Goal: Task Accomplishment & Management: Complete application form

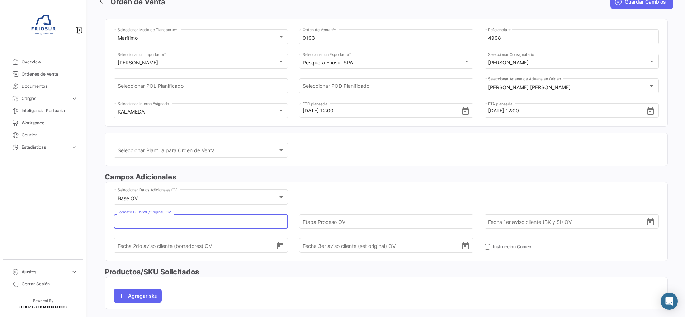
scroll to position [156, 0]
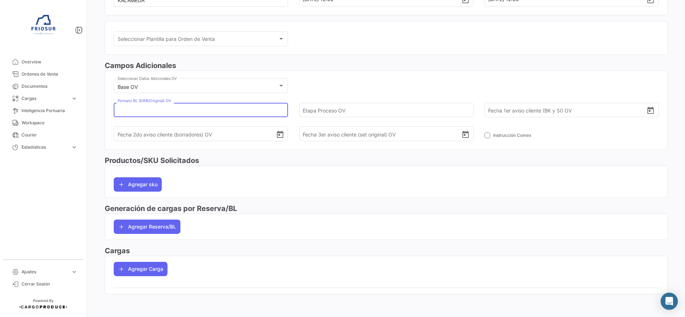
click at [267, 110] on input "Formato BL (SWB/Original) OV" at bounding box center [197, 109] width 158 height 25
type input "ORIGINAL"
click at [329, 106] on input "Etapa Proceso OV" at bounding box center [381, 109] width 158 height 25
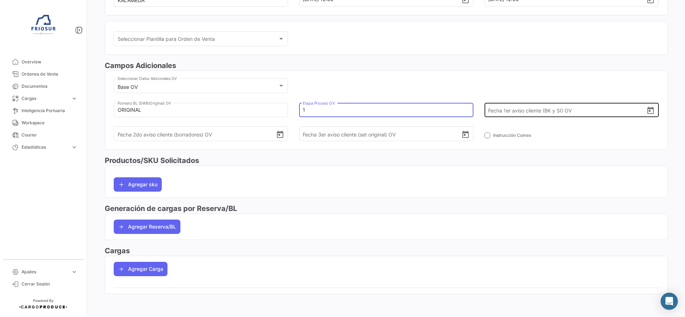
type input "1"
click at [647, 111] on icon "Open calendar" at bounding box center [650, 110] width 6 height 7
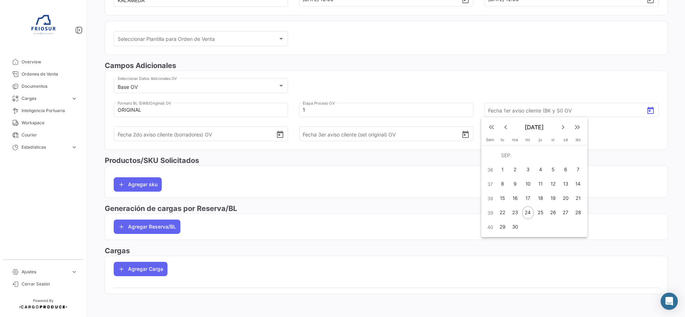
click at [528, 213] on div "24" at bounding box center [527, 212] width 11 height 13
type input "[DATE]"
click at [450, 82] on div "Base OV Seleccionar Datos Adicionales OV ORIGINAL [PERSON_NAME] (SWB/Original) …" at bounding box center [386, 113] width 545 height 72
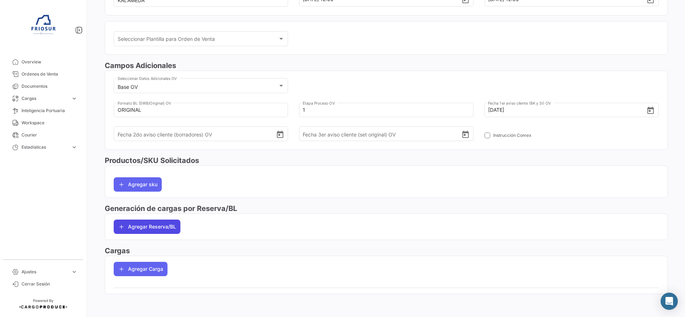
click at [165, 225] on button "Agregar Reserva/BL" at bounding box center [147, 227] width 67 height 14
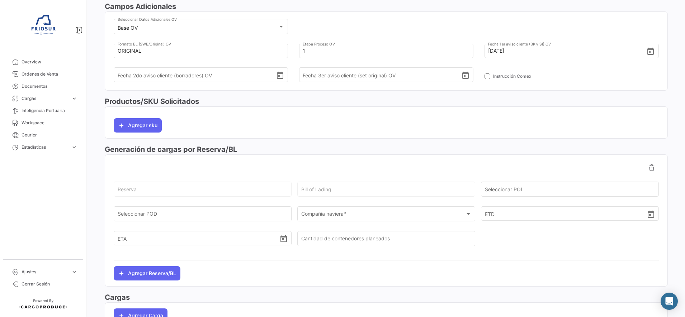
scroll to position [246, 0]
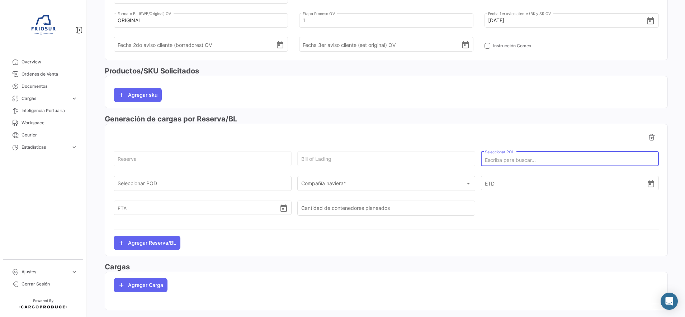
click at [519, 159] on input "Seleccionar POL" at bounding box center [570, 160] width 170 height 6
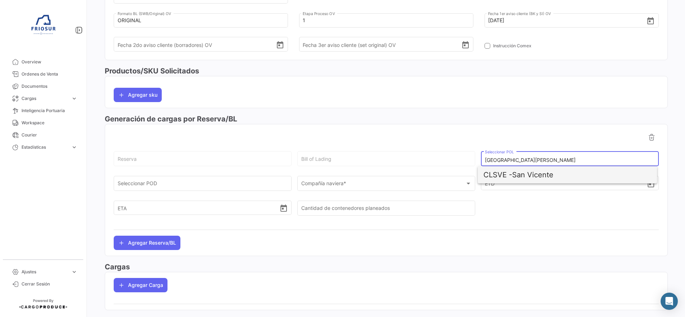
click at [527, 175] on span "CLSVE - [GEOGRAPHIC_DATA][PERSON_NAME]" at bounding box center [567, 174] width 168 height 17
type input "San Vicente"
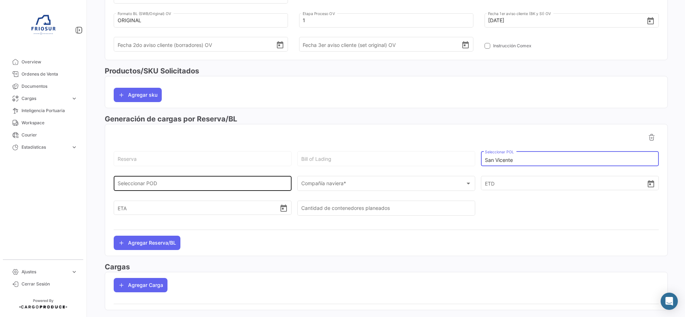
click at [267, 186] on input "Seleccionar POD" at bounding box center [203, 185] width 170 height 6
click at [234, 182] on input "Seleccionar POD" at bounding box center [203, 185] width 170 height 6
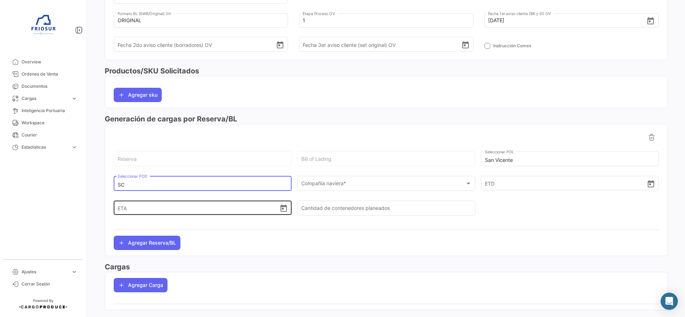
type input "S"
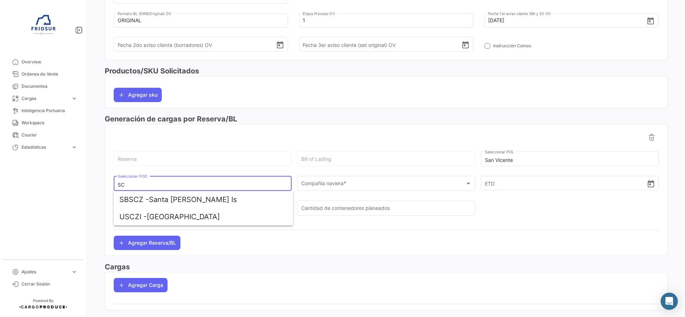
type input "S"
click at [187, 199] on span "PLSZZ - [GEOGRAPHIC_DATA]" at bounding box center [203, 199] width 168 height 17
type input "[GEOGRAPHIC_DATA]"
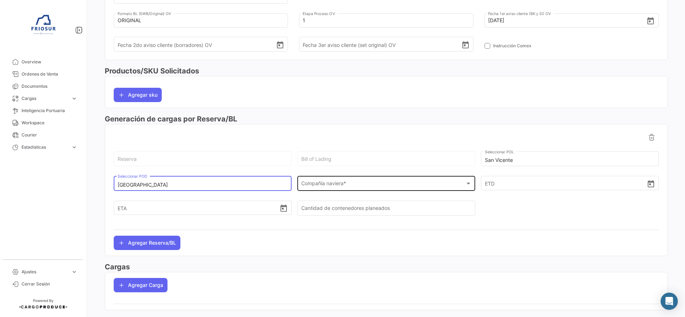
click at [354, 184] on div "Compañía naviera *" at bounding box center [383, 185] width 164 height 6
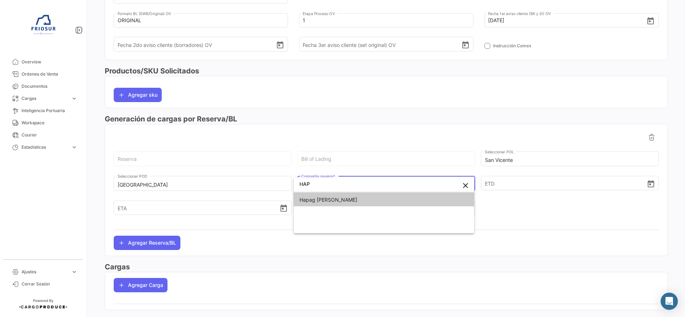
type input "HAP"
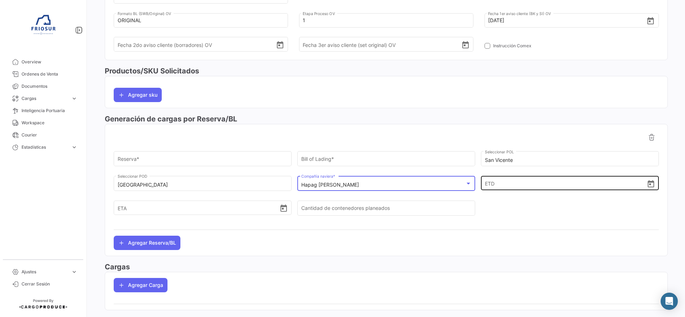
click at [646, 181] on icon "Open calendar" at bounding box center [650, 184] width 9 height 9
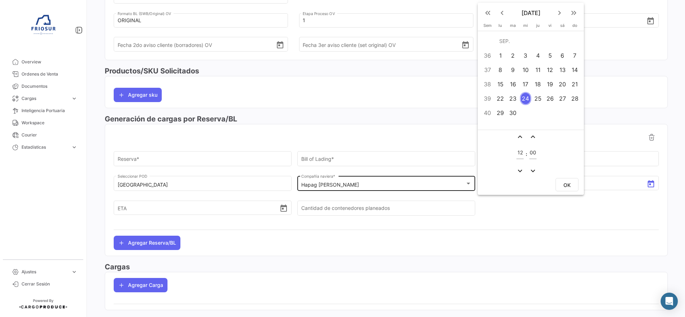
click at [304, 108] on div at bounding box center [342, 158] width 685 height 317
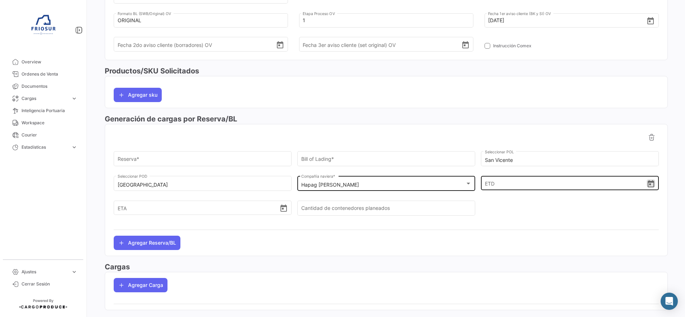
click at [647, 185] on icon "Open calendar" at bounding box center [650, 183] width 6 height 7
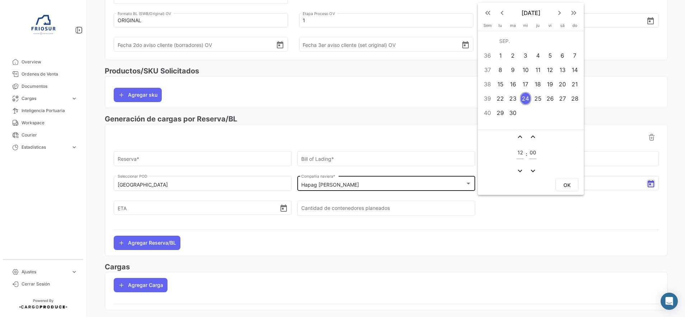
click at [524, 98] on div "24" at bounding box center [525, 98] width 11 height 13
click at [571, 186] on button "OK" at bounding box center [566, 184] width 23 height 13
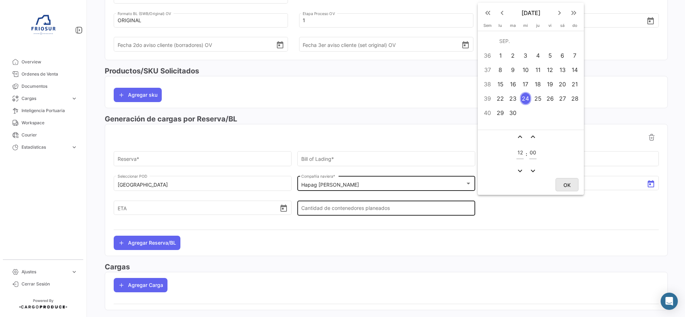
type input "[DATE] 12:00"
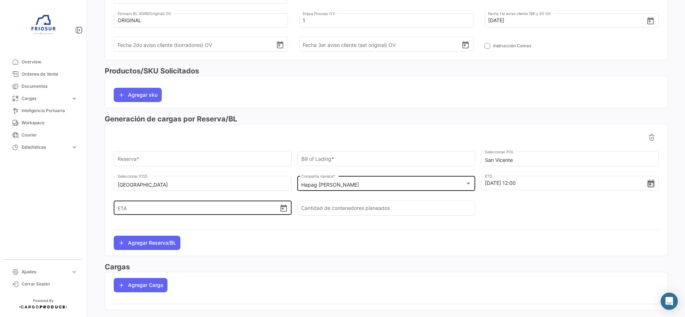
click at [282, 207] on icon "Open calendar" at bounding box center [283, 208] width 6 height 7
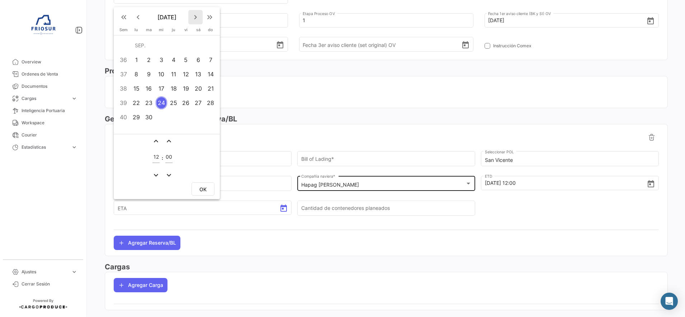
click at [196, 17] on mat-icon "keyboard_arrow_right" at bounding box center [195, 17] width 9 height 9
click at [185, 117] on div "31" at bounding box center [185, 117] width 11 height 13
click at [207, 187] on button "OK" at bounding box center [202, 188] width 23 height 13
type input "[DATE] 12:00"
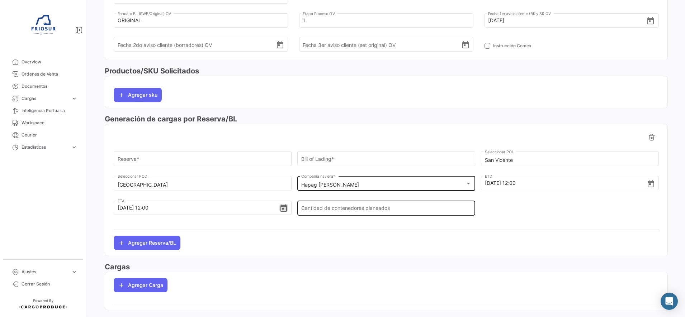
click at [363, 208] on input "Cantidad de contenedores planeados" at bounding box center [386, 210] width 170 height 6
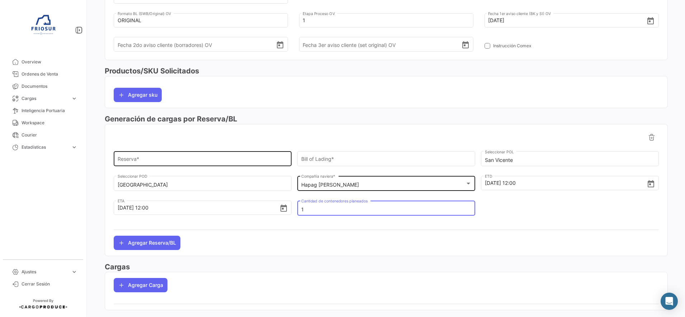
type input "1"
click at [276, 158] on input "Reserva *" at bounding box center [203, 160] width 170 height 6
click at [277, 159] on input "Reserva *" at bounding box center [203, 160] width 170 height 6
paste input "34871866"
type input "34871866"
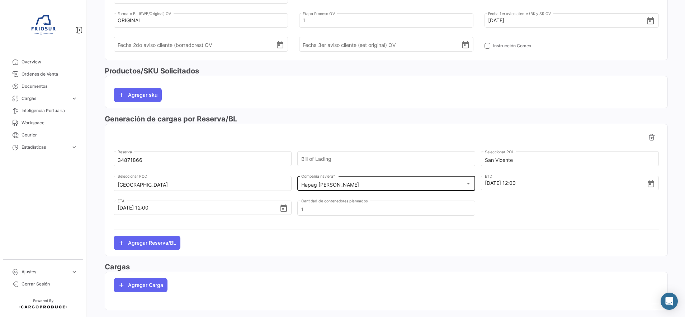
click at [281, 123] on h3 "Generación de cargas por Reserva/BL" at bounding box center [386, 119] width 563 height 10
click at [370, 157] on div "Bill of Lading" at bounding box center [386, 158] width 170 height 16
paste input "HLCUSCL250927169"
type input "HLCUSCL250927169"
click at [515, 211] on div at bounding box center [570, 211] width 178 height 25
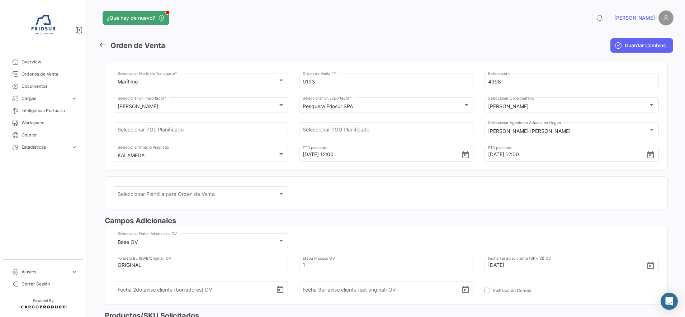
scroll to position [0, 0]
click at [634, 47] on span "Guardar Cambios" at bounding box center [644, 46] width 41 height 7
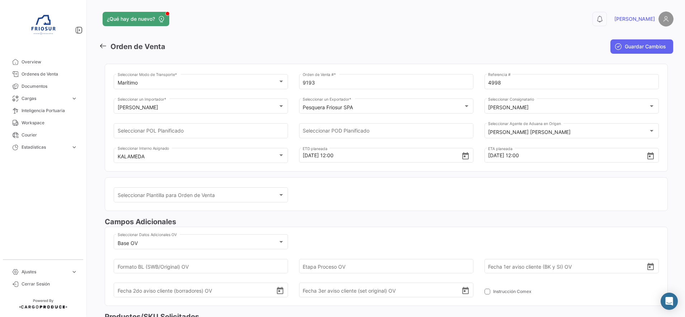
click at [106, 46] on icon at bounding box center [103, 46] width 8 height 8
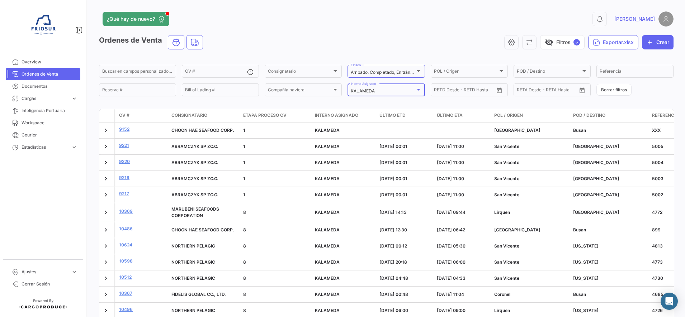
click at [397, 91] on div "KALAMEDA" at bounding box center [383, 91] width 64 height 5
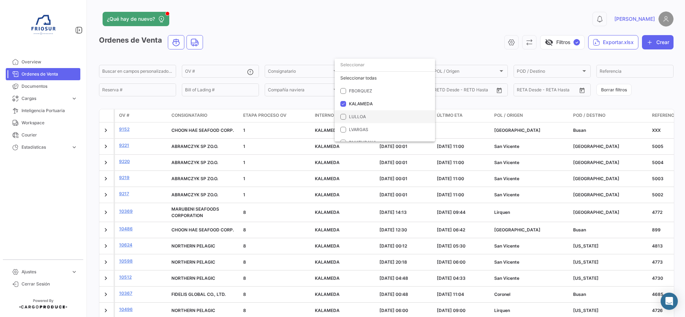
scroll to position [14, 0]
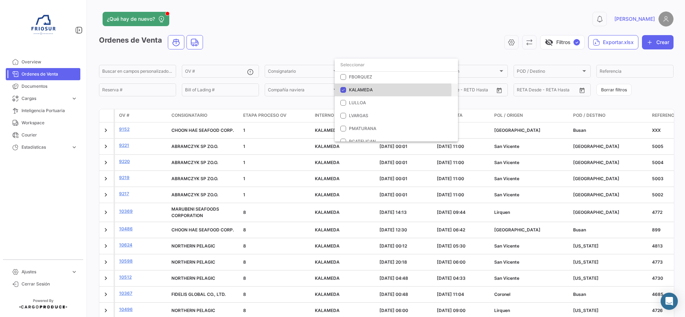
click at [343, 91] on mat-pseudo-checkbox at bounding box center [343, 90] width 6 height 6
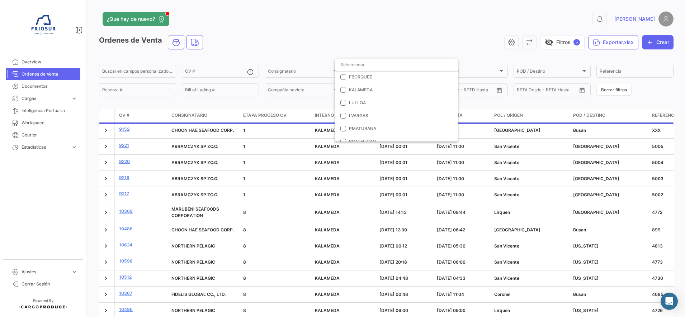
click at [207, 76] on div at bounding box center [342, 158] width 685 height 317
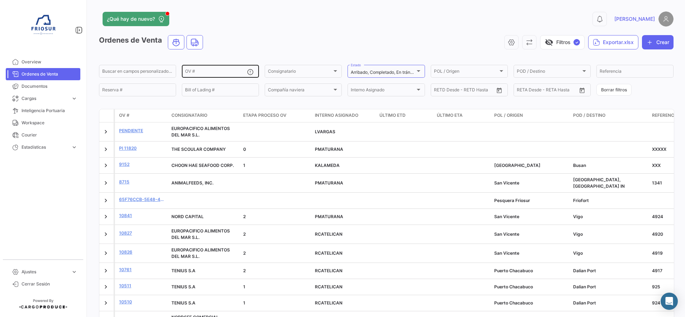
click at [207, 73] on input "OV #" at bounding box center [216, 72] width 62 height 5
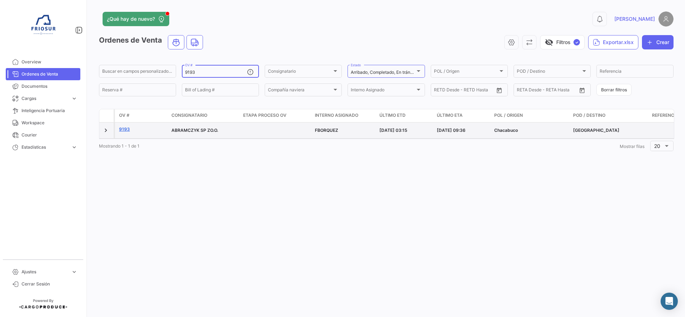
type input "9193"
click at [125, 128] on link "9193" at bounding box center [142, 129] width 47 height 6
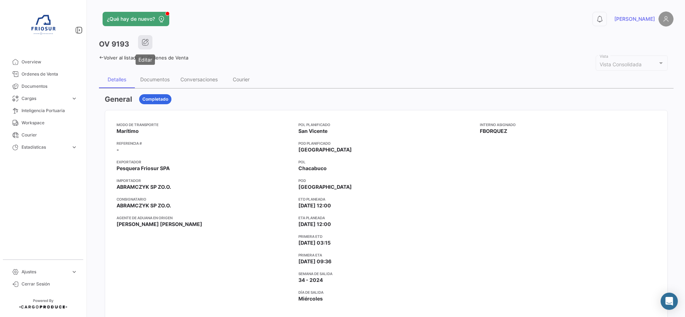
click at [147, 42] on icon "button" at bounding box center [145, 42] width 7 height 7
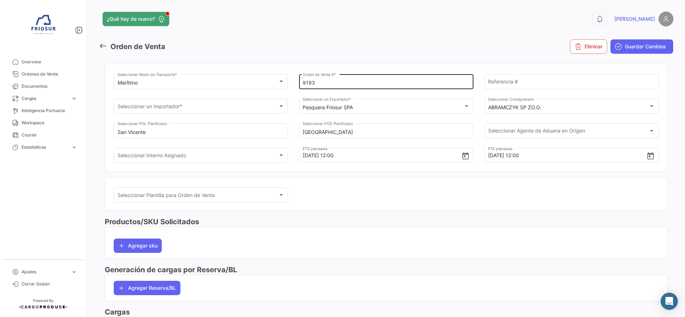
click at [330, 88] on div "9193 Orden de Venta # *" at bounding box center [385, 81] width 167 height 16
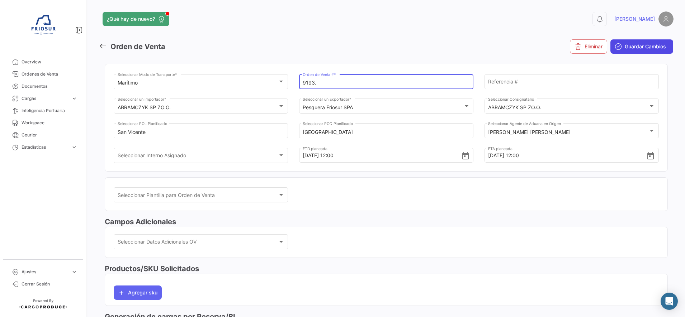
type input "9193."
click at [652, 44] on span "Guardar Cambios" at bounding box center [644, 46] width 41 height 7
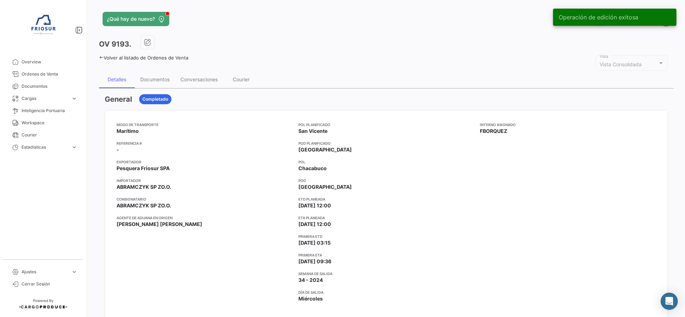
click at [102, 57] on icon at bounding box center [101, 57] width 5 height 5
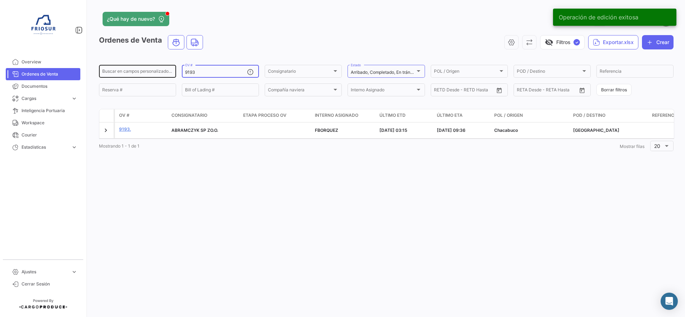
drag, startPoint x: 213, startPoint y: 73, endPoint x: 153, endPoint y: 73, distance: 60.6
click at [0, 0] on div "Buscar en [PERSON_NAME] personalizados... 9193 OV # Consignatario Consignatario…" at bounding box center [0, 0] width 0 height 0
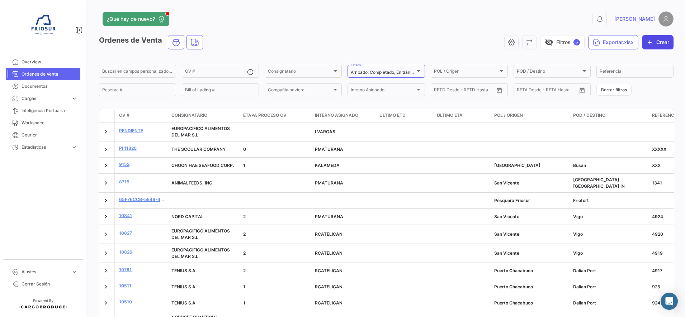
click at [649, 43] on button "Crear" at bounding box center [658, 42] width 32 height 14
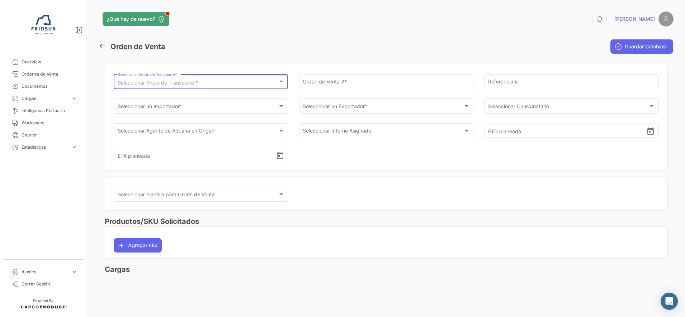
click at [261, 84] on div "Seleccionar Modo de Transporte *" at bounding box center [198, 83] width 160 height 6
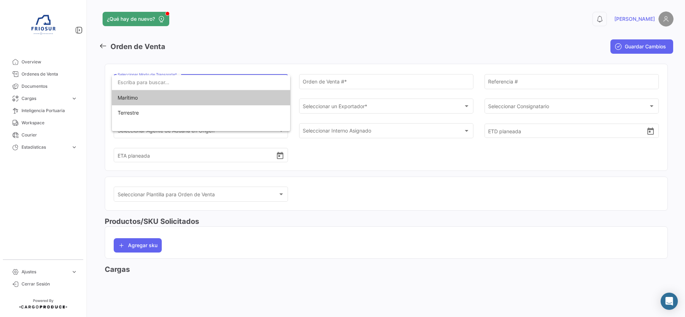
click at [139, 100] on span "Marítimo" at bounding box center [201, 97] width 167 height 15
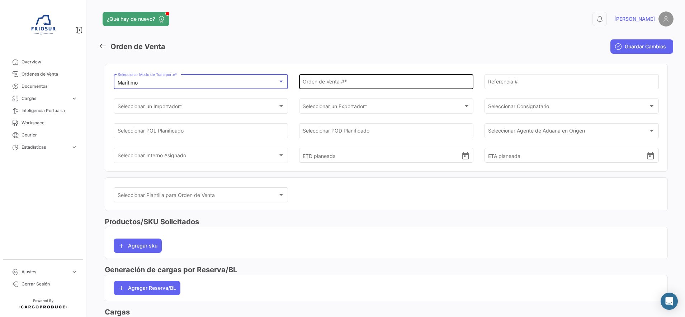
click at [342, 78] on div "Orden de Venta # *" at bounding box center [385, 81] width 167 height 16
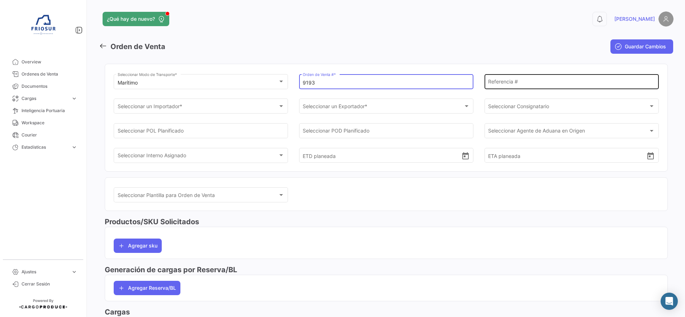
type input "9193"
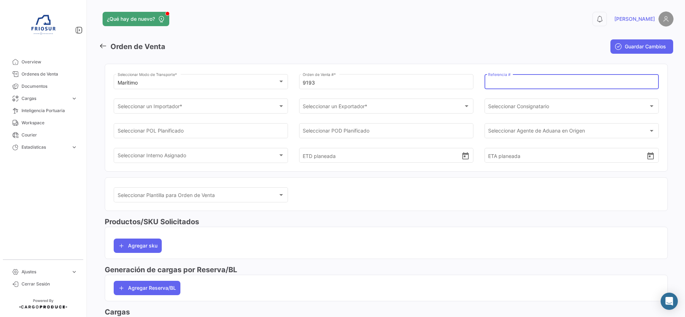
click at [552, 80] on input "Referencia #" at bounding box center [571, 83] width 167 height 6
type input "4998"
click at [263, 106] on div "Seleccionar un Importador *" at bounding box center [198, 108] width 160 height 6
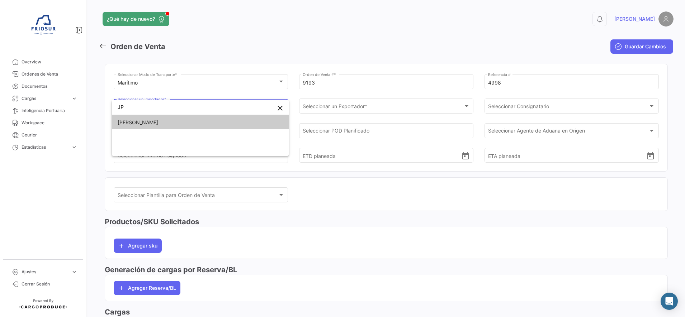
type input "JP"
click at [211, 122] on span "[PERSON_NAME]" at bounding box center [200, 122] width 165 height 15
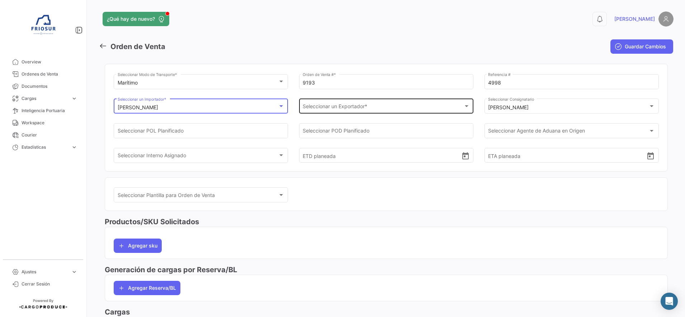
click at [362, 108] on span "Seleccionar un Exportador *" at bounding box center [382, 108] width 160 height 6
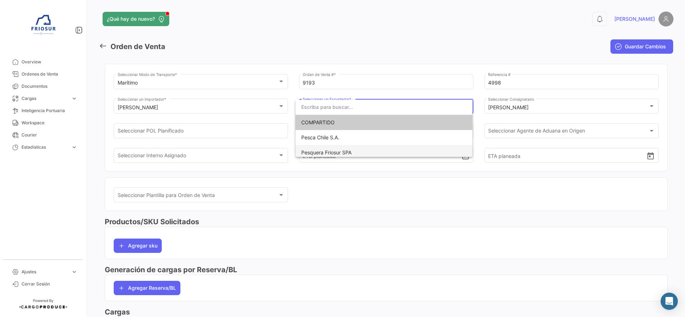
click at [343, 152] on span "Pesquera Friosur SPA" at bounding box center [326, 152] width 50 height 6
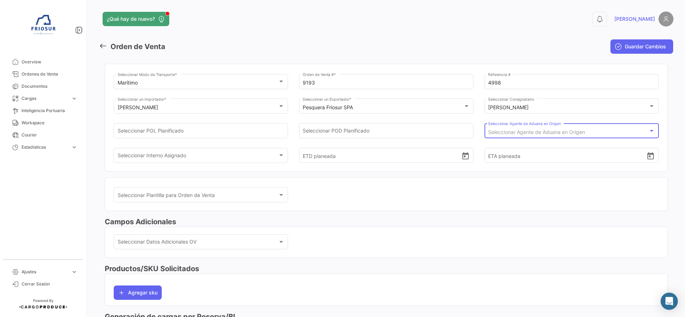
click at [568, 129] on span "Seleccionar Agente de Aduana en Origen" at bounding box center [536, 132] width 97 height 6
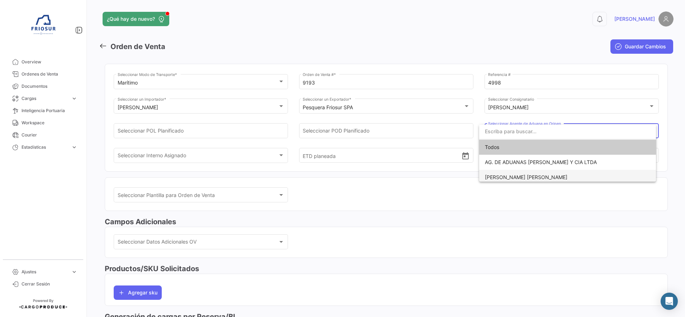
click at [524, 175] on span "[PERSON_NAME] [PERSON_NAME]" at bounding box center [526, 177] width 82 height 6
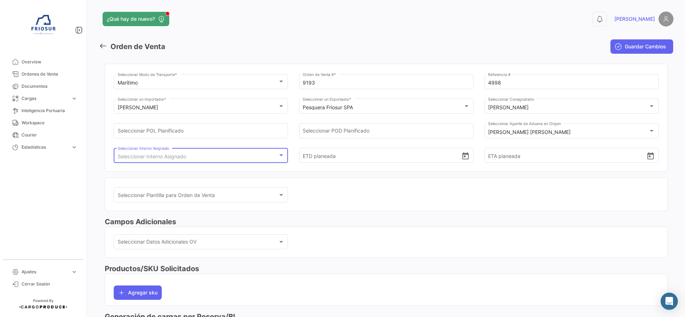
click at [264, 156] on div "Seleccionar Interno Asignado" at bounding box center [198, 157] width 160 height 6
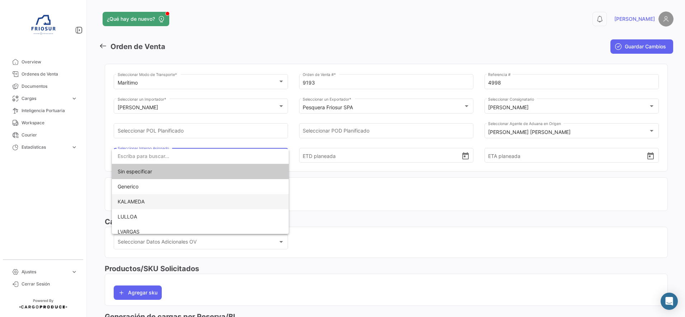
click at [161, 203] on span "KALAMEDA" at bounding box center [200, 201] width 165 height 15
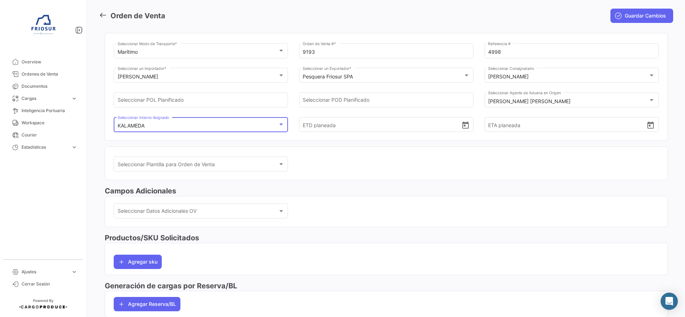
scroll to position [45, 0]
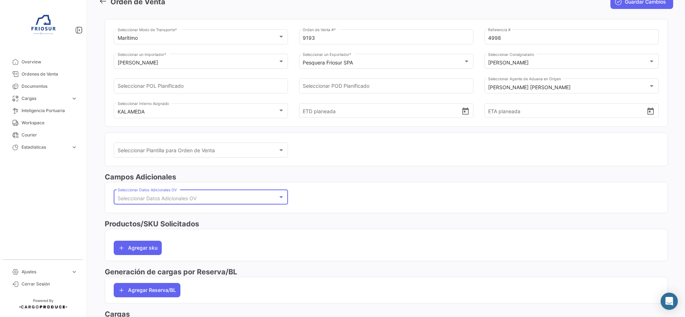
click at [230, 197] on div "Seleccionar Datos Adicionales OV" at bounding box center [198, 199] width 160 height 6
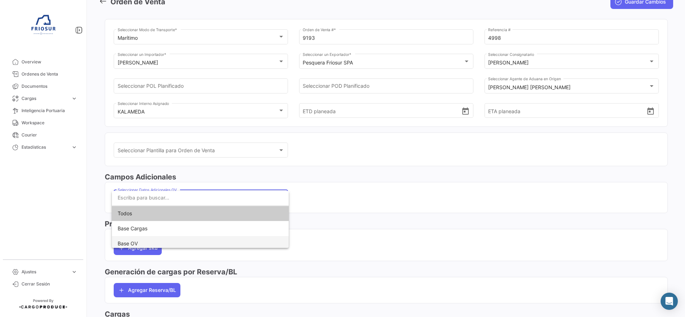
click at [153, 240] on span "Base OV" at bounding box center [200, 243] width 165 height 15
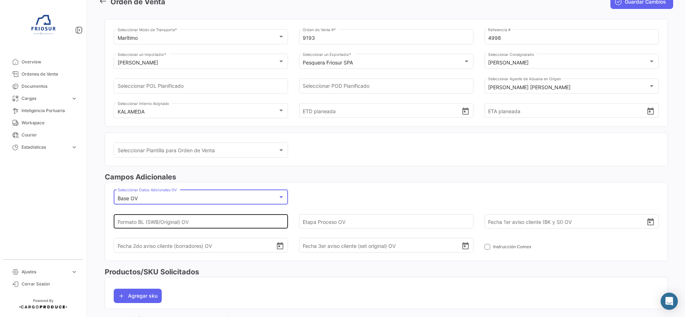
click at [248, 225] on input "Formato BL (SWB/Original) OV" at bounding box center [197, 221] width 158 height 25
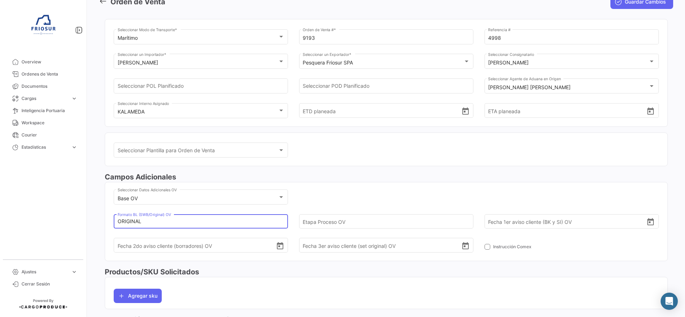
type input "ORIGINAL"
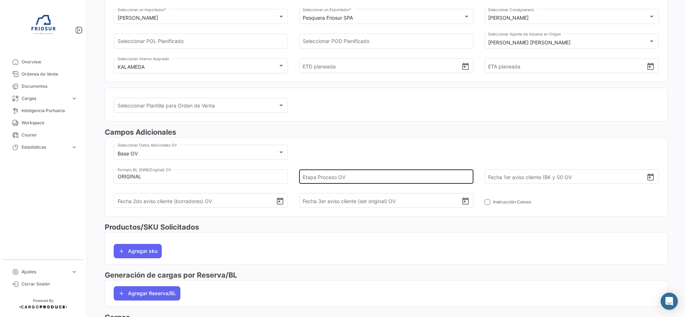
click at [344, 177] on input "Etapa Proceso OV" at bounding box center [381, 176] width 158 height 25
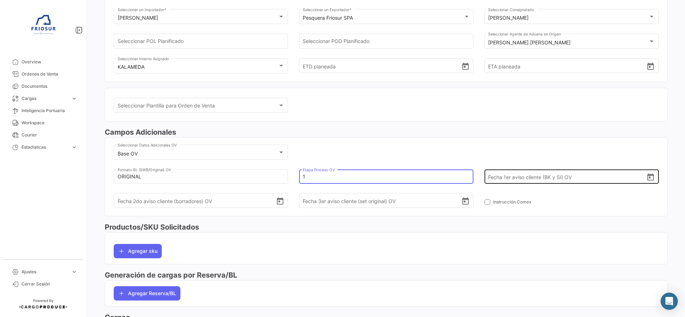
type input "1"
click at [648, 176] on icon "Open calendar" at bounding box center [650, 176] width 6 height 7
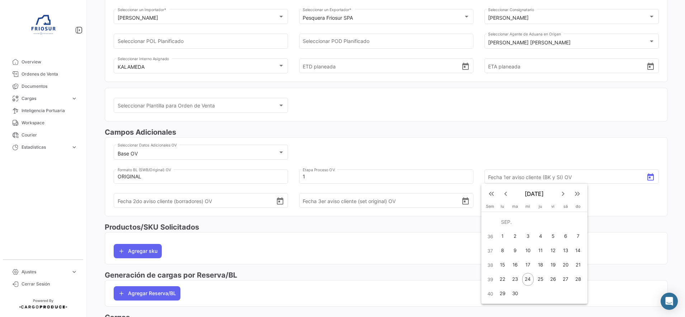
click at [528, 279] on div "24" at bounding box center [527, 279] width 11 height 13
type input "[DATE]"
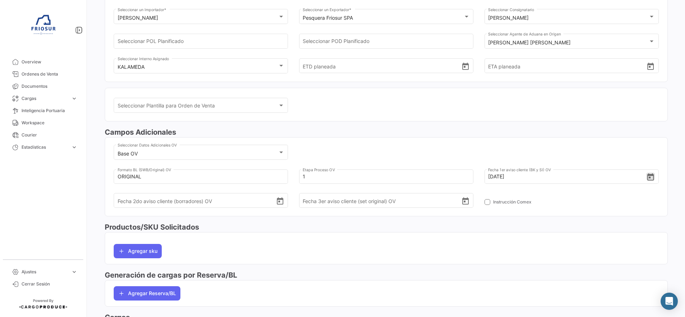
click at [498, 218] on div "[PERSON_NAME] Adicionales Base OV Seleccionar Datos Adicionales OV ORIGINAL [PE…" at bounding box center [386, 174] width 563 height 95
click at [484, 201] on span at bounding box center [487, 202] width 6 height 6
click at [487, 205] on input "Instrucción Comex" at bounding box center [487, 205] width 0 height 0
checkbox input "true"
click at [461, 217] on div "[PERSON_NAME] Adicionales Base OV Seleccionar Datos Adicionales OV ORIGINAL [PE…" at bounding box center [386, 174] width 563 height 95
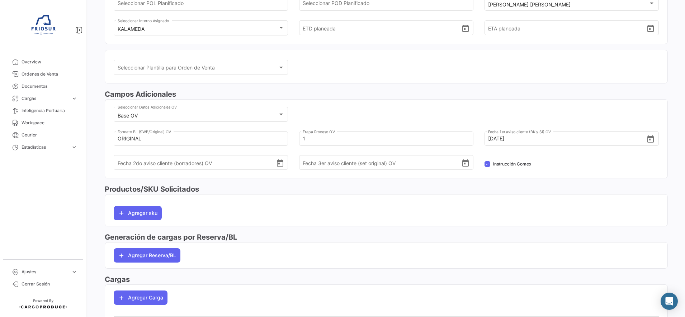
scroll to position [156, 0]
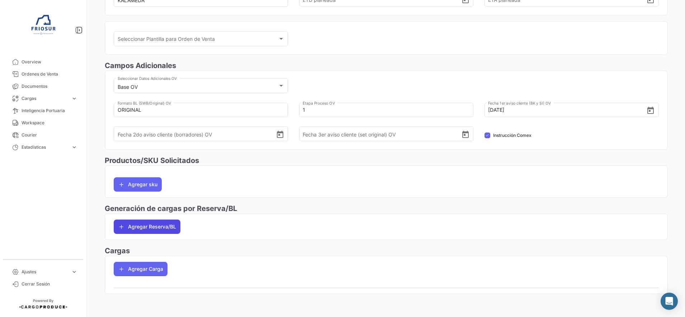
click at [173, 230] on button "Agregar Reserva/BL" at bounding box center [147, 227] width 67 height 14
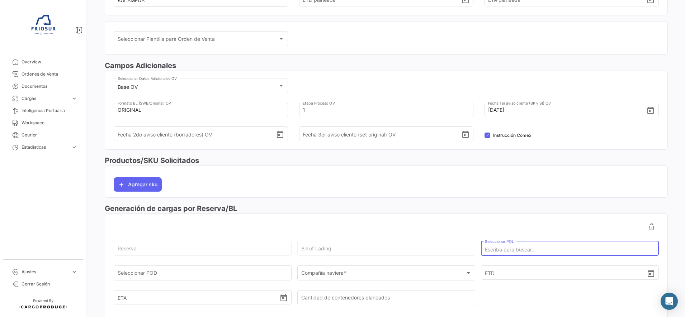
click at [485, 247] on input "Seleccionar POL" at bounding box center [570, 250] width 170 height 6
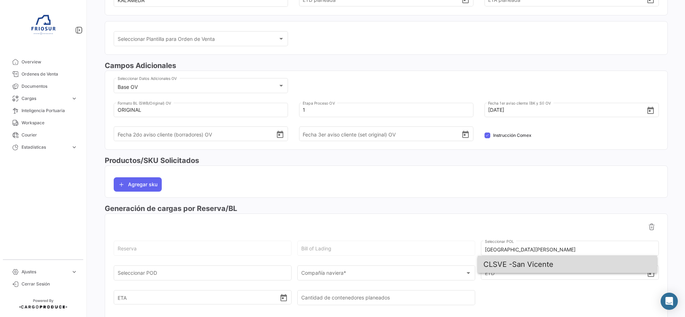
click at [535, 268] on span "CLSVE - [GEOGRAPHIC_DATA][PERSON_NAME]" at bounding box center [567, 264] width 168 height 17
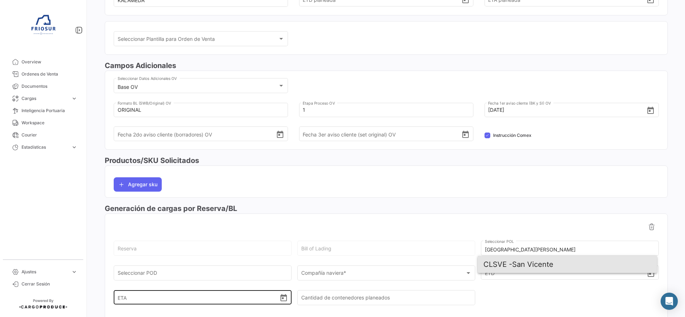
type input "San Vicente"
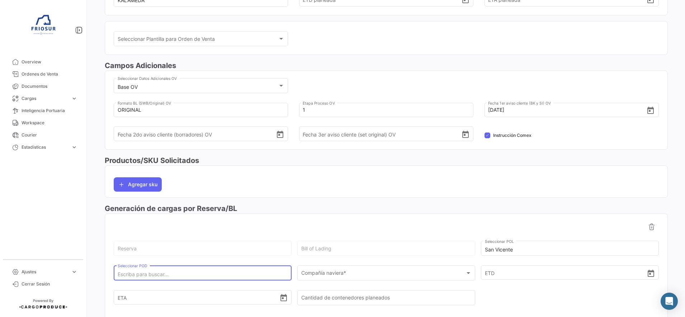
click at [217, 272] on input "Seleccionar POD" at bounding box center [203, 275] width 170 height 6
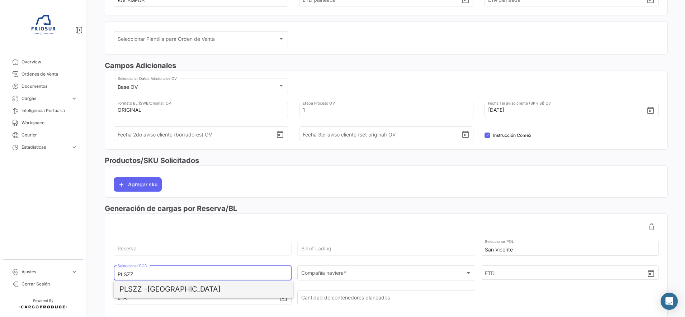
click at [214, 289] on span "PLSZZ - [GEOGRAPHIC_DATA]" at bounding box center [203, 289] width 168 height 17
type input "[GEOGRAPHIC_DATA]"
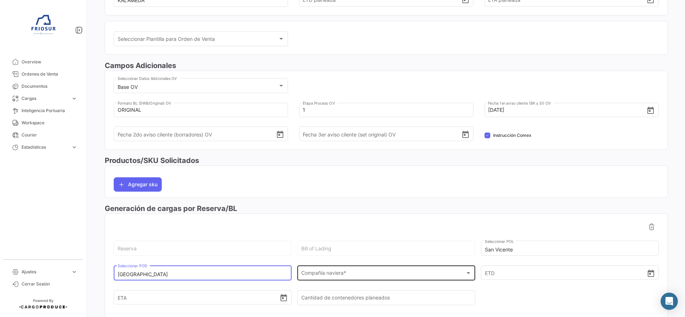
click at [351, 272] on div "Compañía naviera *" at bounding box center [383, 275] width 164 height 6
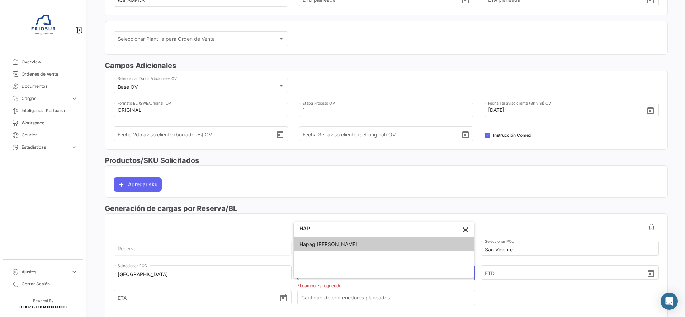
type input "HAP"
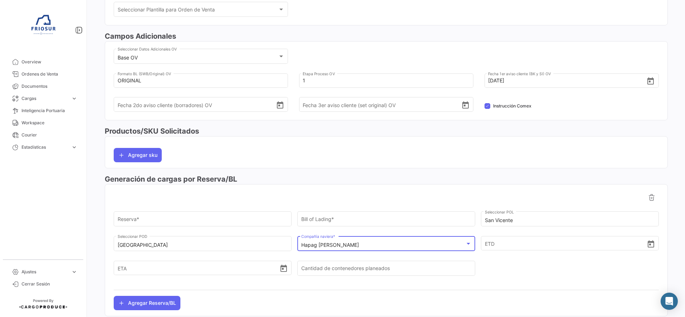
scroll to position [201, 0]
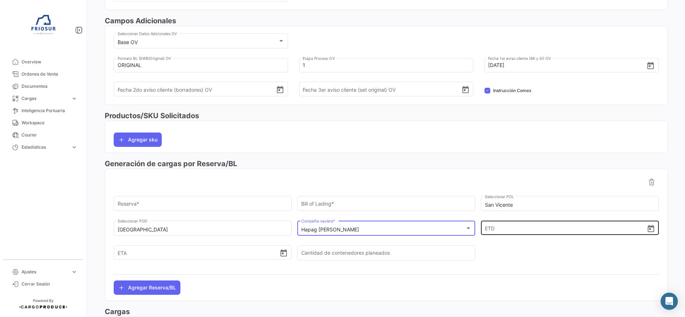
click at [648, 229] on icon "Open calendar" at bounding box center [650, 229] width 9 height 9
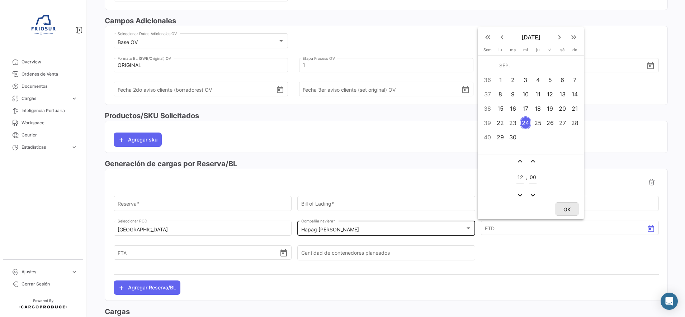
click at [572, 208] on button "OK" at bounding box center [566, 208] width 23 height 13
type input "[DATE] 12:00"
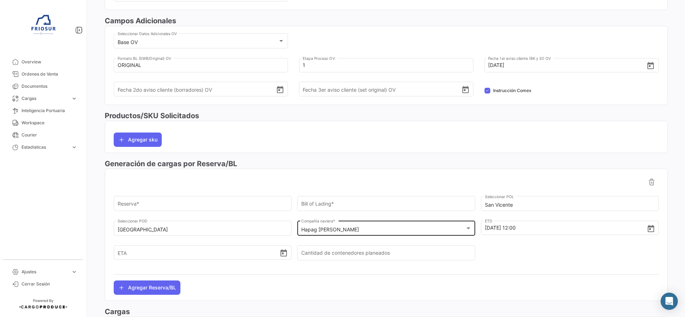
click at [285, 280] on div at bounding box center [386, 275] width 545 height 12
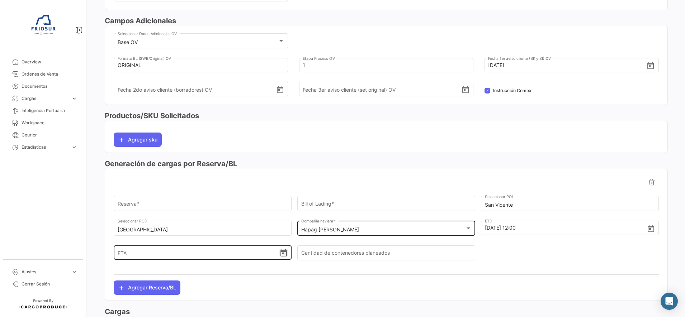
click at [283, 252] on icon "Open calendar" at bounding box center [283, 253] width 9 height 9
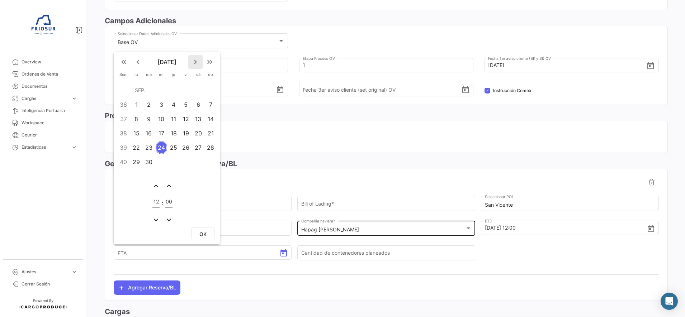
click at [195, 58] on mat-icon "keyboard_arrow_right" at bounding box center [195, 62] width 9 height 9
click at [187, 158] on div "31" at bounding box center [185, 162] width 11 height 13
click at [199, 232] on span "OK" at bounding box center [202, 234] width 7 height 6
type input "[DATE] 12:00"
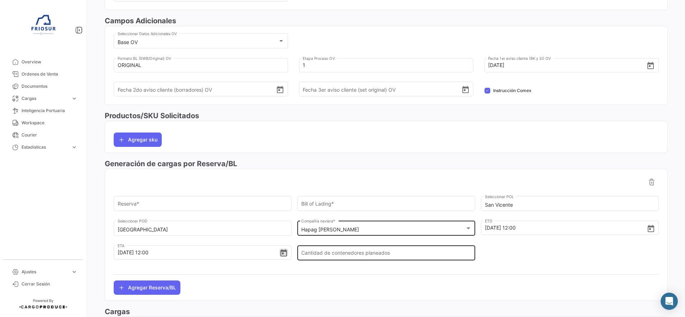
click at [344, 251] on div "Cantidad de contenedores planeados" at bounding box center [386, 252] width 170 height 16
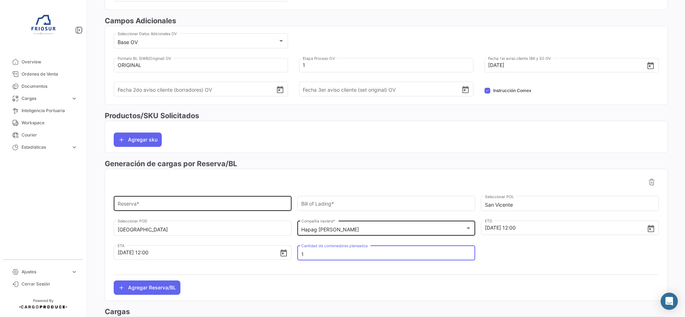
type input "1"
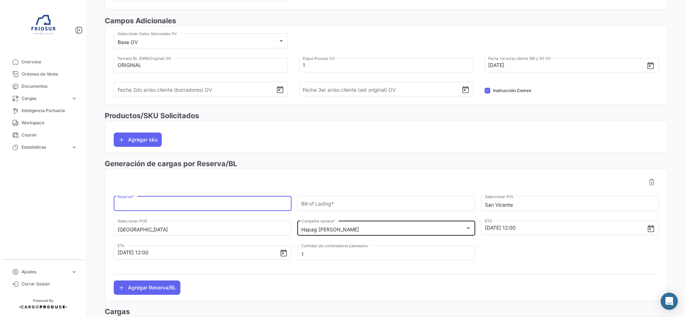
click at [276, 205] on input "Reserva *" at bounding box center [203, 205] width 170 height 6
click at [227, 201] on div "Reserva *" at bounding box center [203, 203] width 170 height 16
paste input "34871866"
type input "34871866"
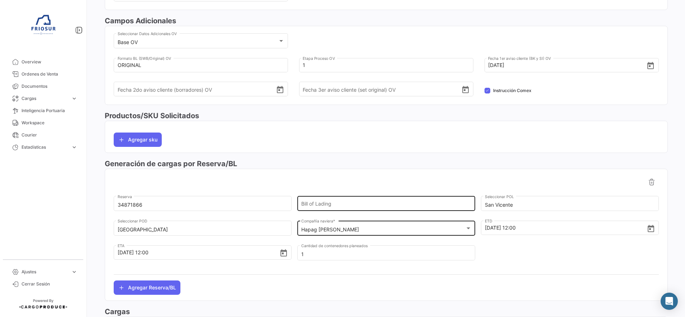
click at [310, 202] on input "Bill of Lading" at bounding box center [386, 205] width 170 height 6
paste input "HLCUSCL250927169"
type input "HLCUSCL250927169"
click at [322, 170] on mat-card "34871866 Reserva HLCUSCL250927169 Bill of Lading San [PERSON_NAME] Seleccionar …" at bounding box center [386, 235] width 563 height 132
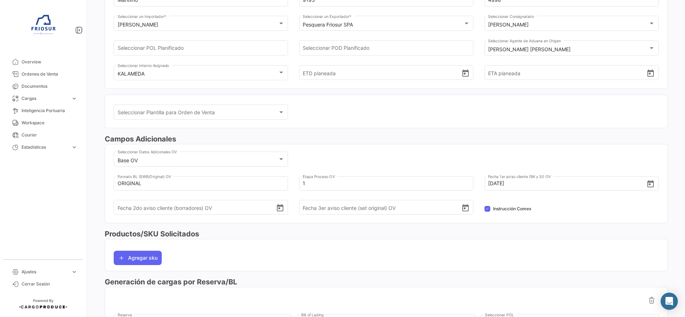
scroll to position [0, 0]
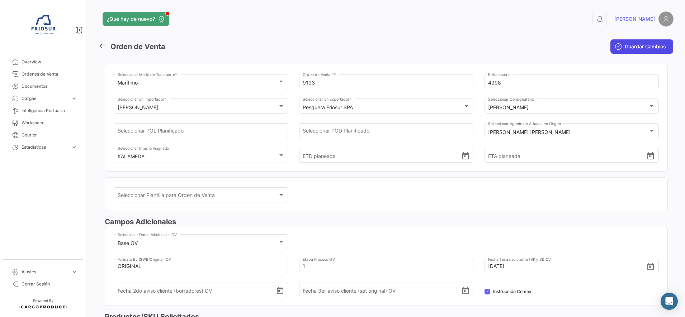
click at [647, 51] on button "Guardar Cambios" at bounding box center [641, 46] width 63 height 14
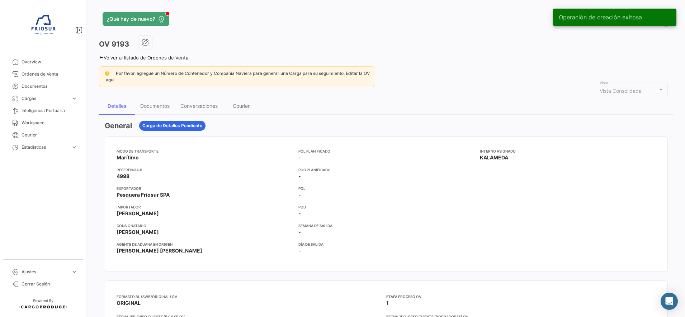
click at [100, 57] on icon at bounding box center [101, 57] width 5 height 5
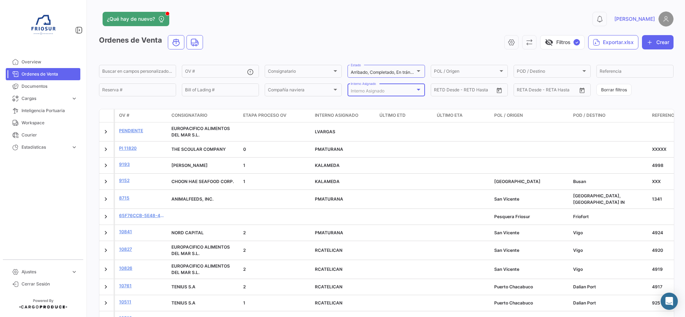
click at [406, 93] on div "Interno Asignado" at bounding box center [383, 91] width 64 height 5
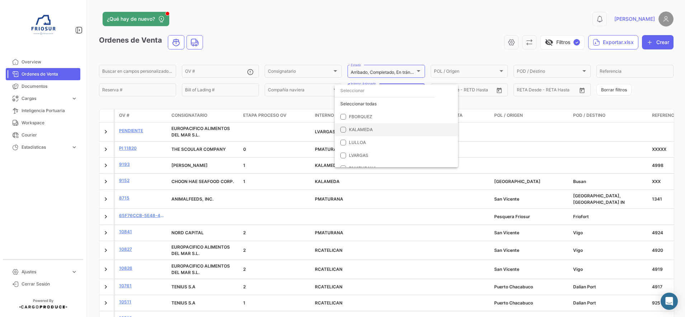
click at [352, 130] on span "KALAMEDA" at bounding box center [361, 129] width 24 height 5
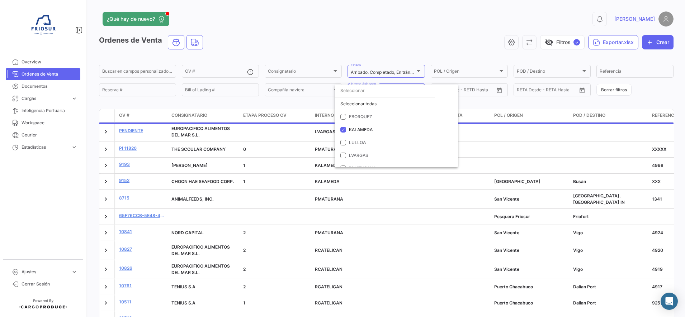
click at [309, 42] on div at bounding box center [342, 158] width 685 height 317
